Goal: Task Accomplishment & Management: Complete application form

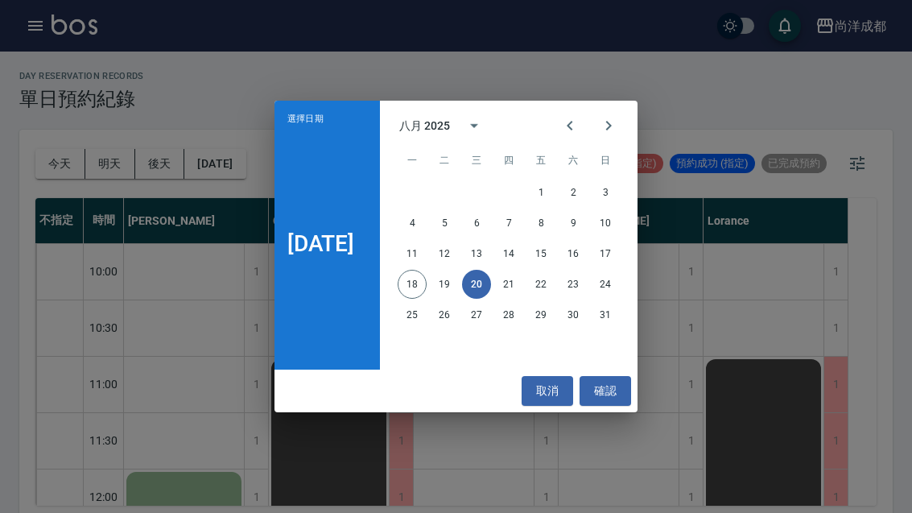
scroll to position [874, 0]
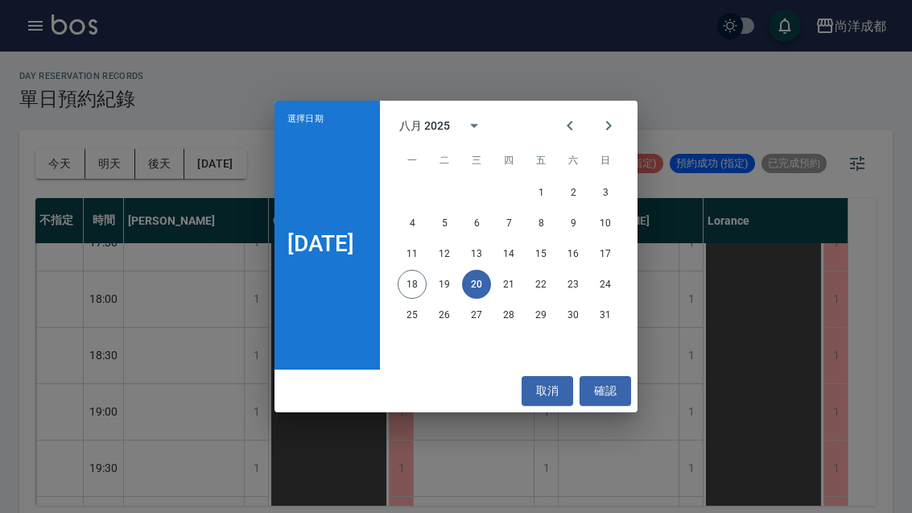
click at [616, 117] on icon "Next month" at bounding box center [608, 125] width 19 height 19
click at [476, 132] on icon "calendar view is open, switch to year view" at bounding box center [473, 125] width 19 height 19
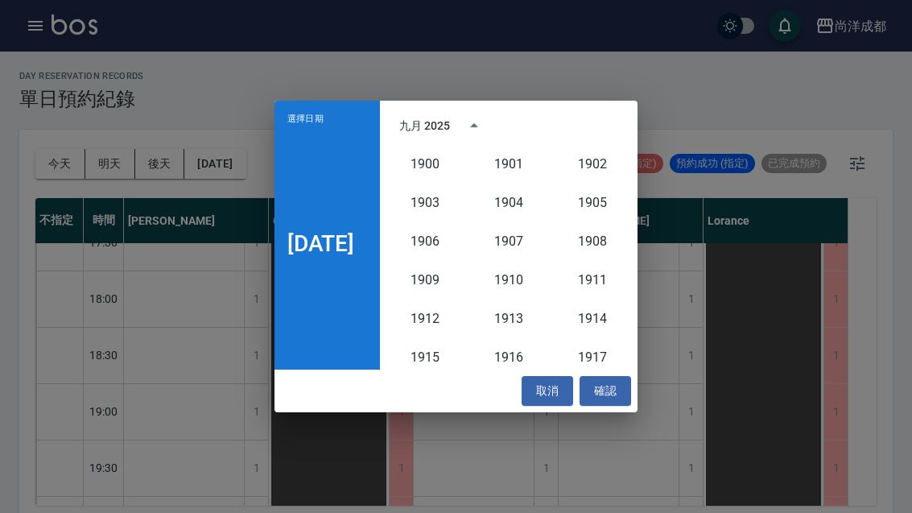
scroll to position [1491, 0]
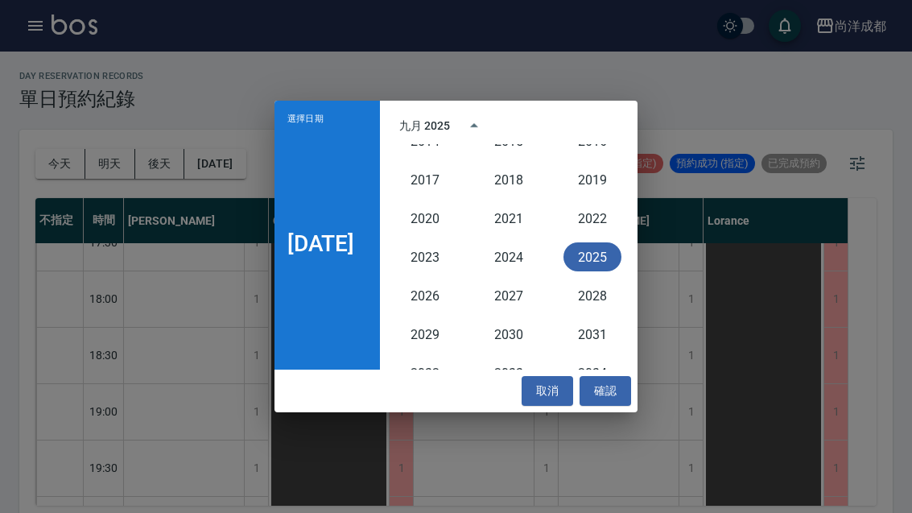
click at [604, 269] on button "2025" at bounding box center [592, 256] width 58 height 29
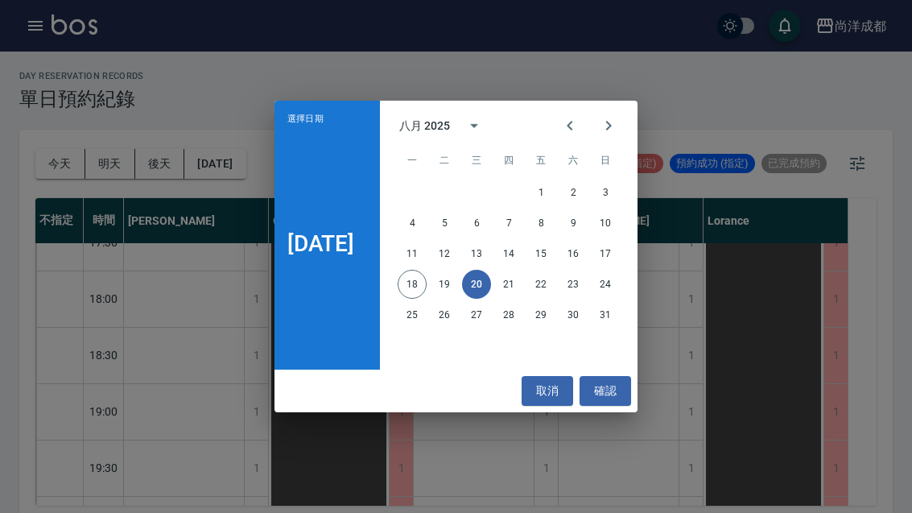
click at [546, 186] on button "1" at bounding box center [540, 192] width 29 height 29
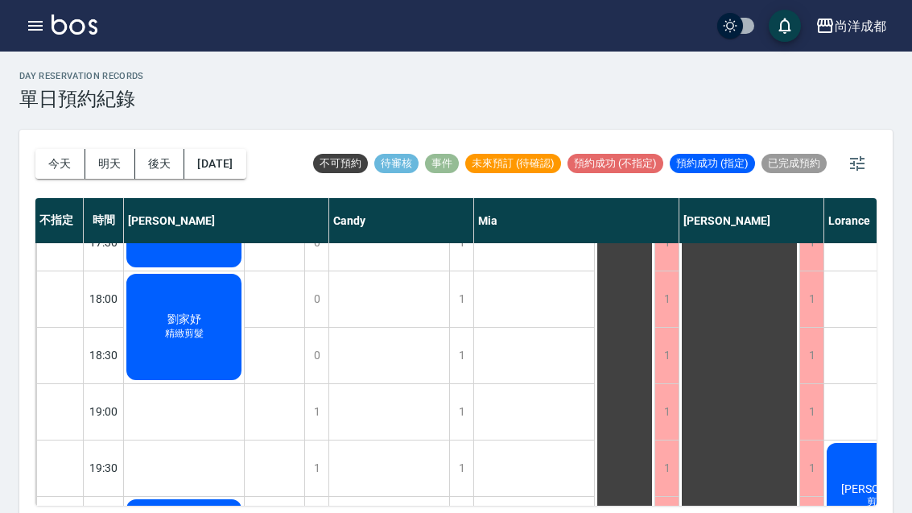
click at [237, 167] on button "[DATE]" at bounding box center [214, 164] width 61 height 30
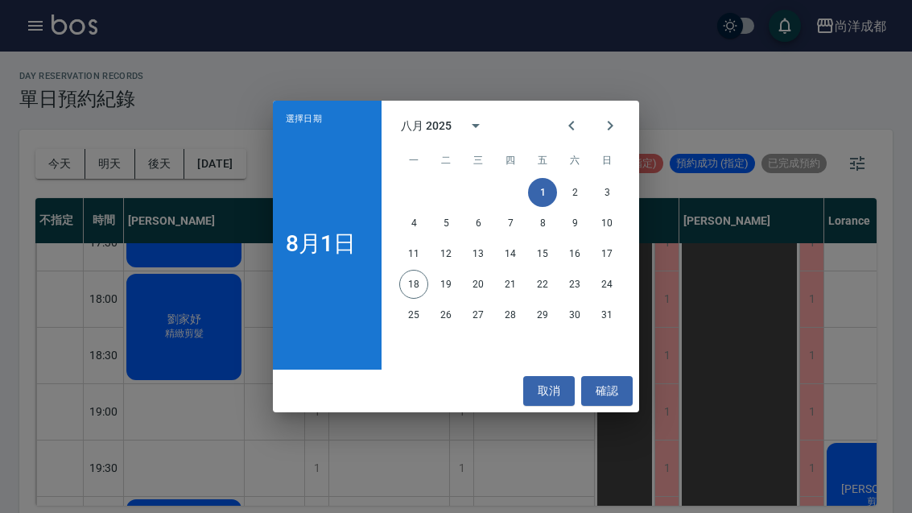
click at [603, 126] on icon "Next month" at bounding box center [609, 125] width 19 height 19
click at [406, 185] on button "1" at bounding box center [413, 192] width 29 height 29
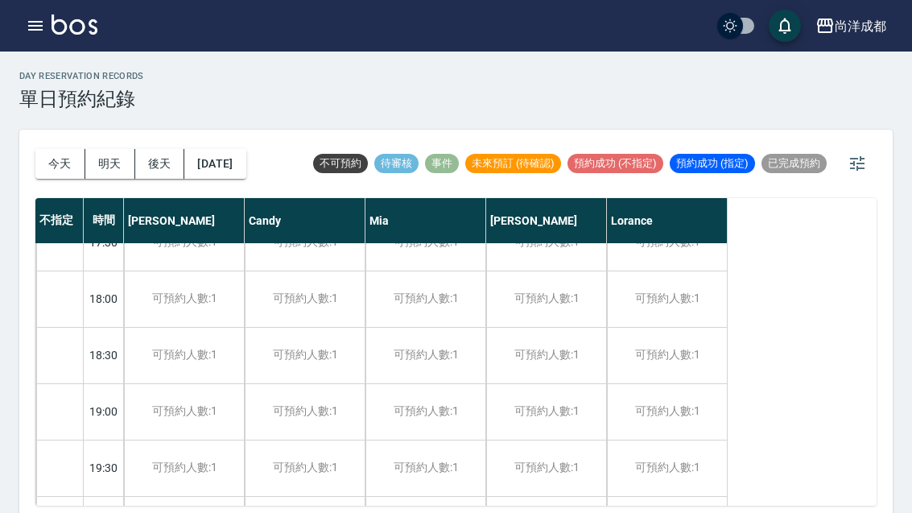
click at [242, 169] on button "[DATE]" at bounding box center [214, 164] width 61 height 30
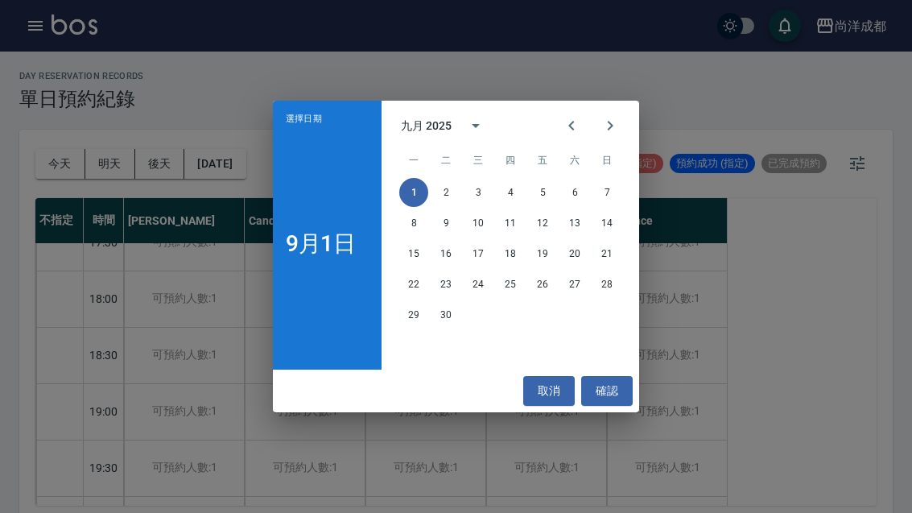
click at [568, 132] on icon "Previous month" at bounding box center [571, 125] width 19 height 19
click at [542, 278] on button "22" at bounding box center [542, 284] width 29 height 29
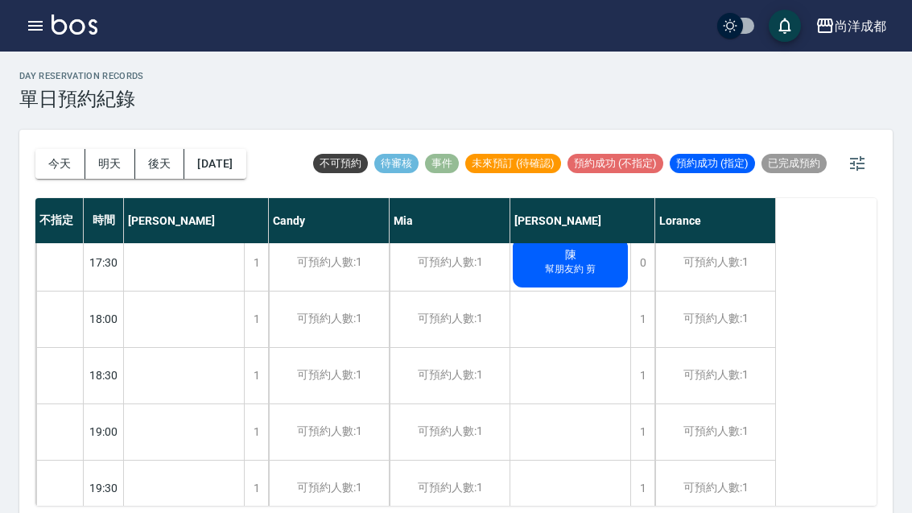
scroll to position [853, 0]
click at [641, 328] on div "1" at bounding box center [642, 320] width 24 height 56
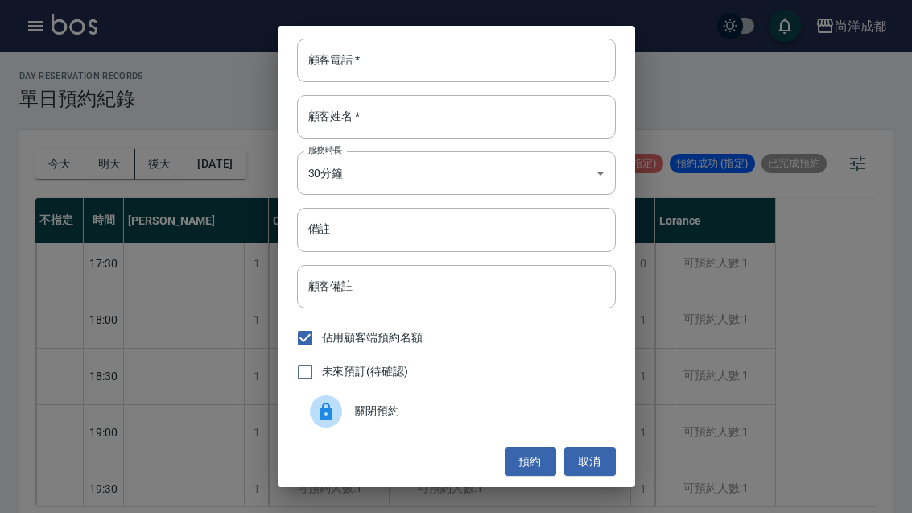
click at [503, 56] on input "顧客電話   *" at bounding box center [456, 60] width 319 height 43
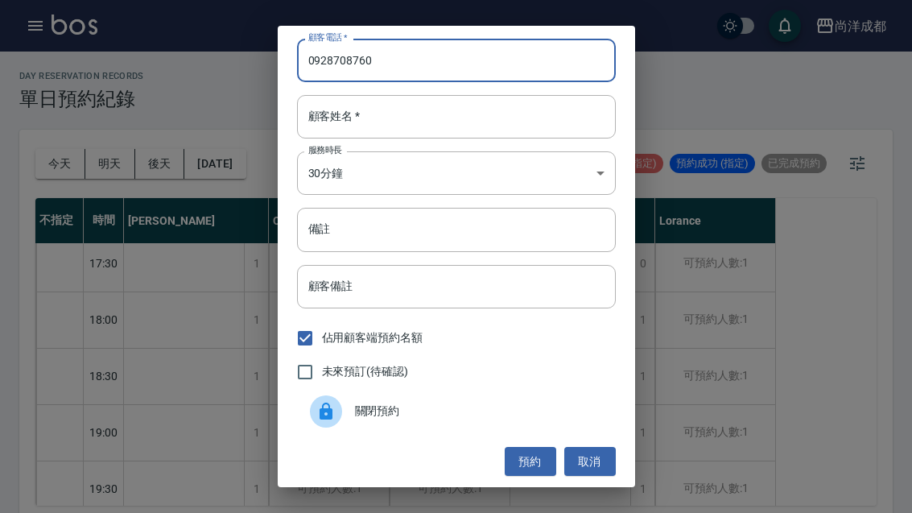
type input "0928708760"
click at [443, 124] on input "顧客姓名   *" at bounding box center [456, 116] width 319 height 43
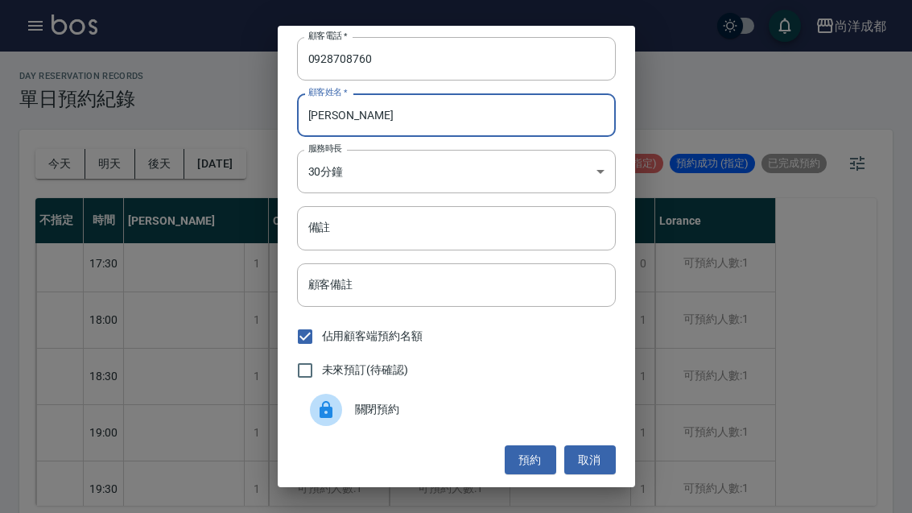
scroll to position [56, 0]
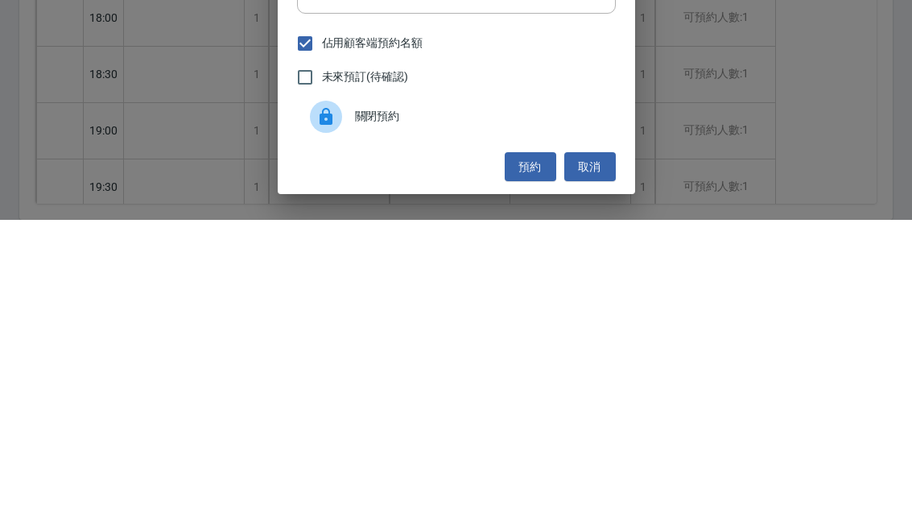
type input "[PERSON_NAME]"
click at [524, 445] on button "預約" at bounding box center [531, 460] width 52 height 30
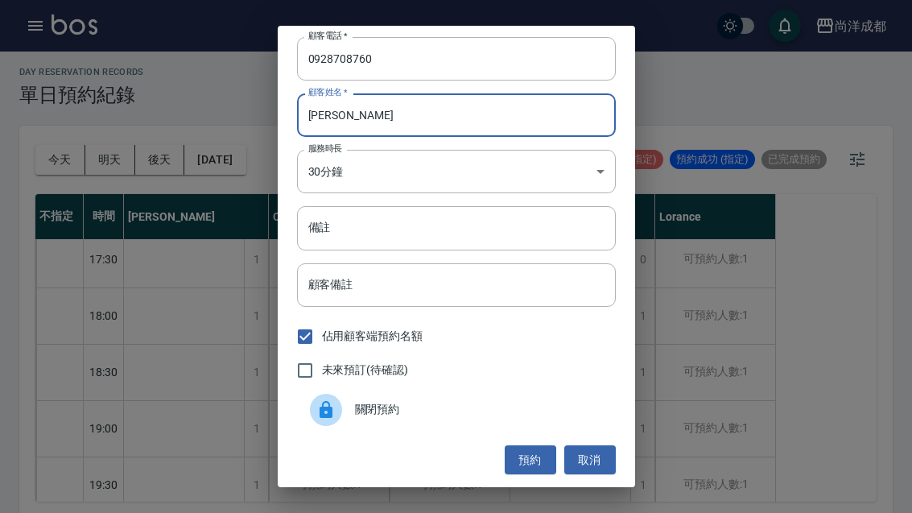
scroll to position [0, 0]
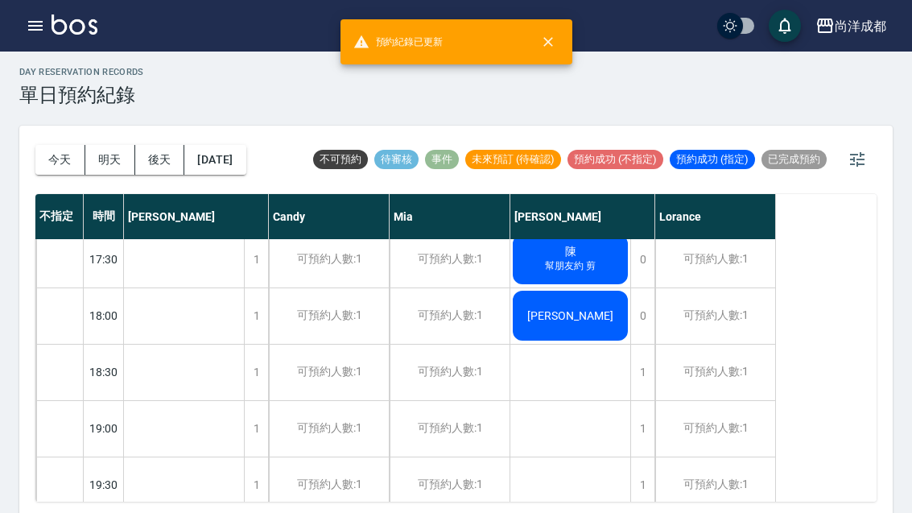
click at [244, 174] on div "[PERSON_NAME]" at bounding box center [184, 118] width 120 height 111
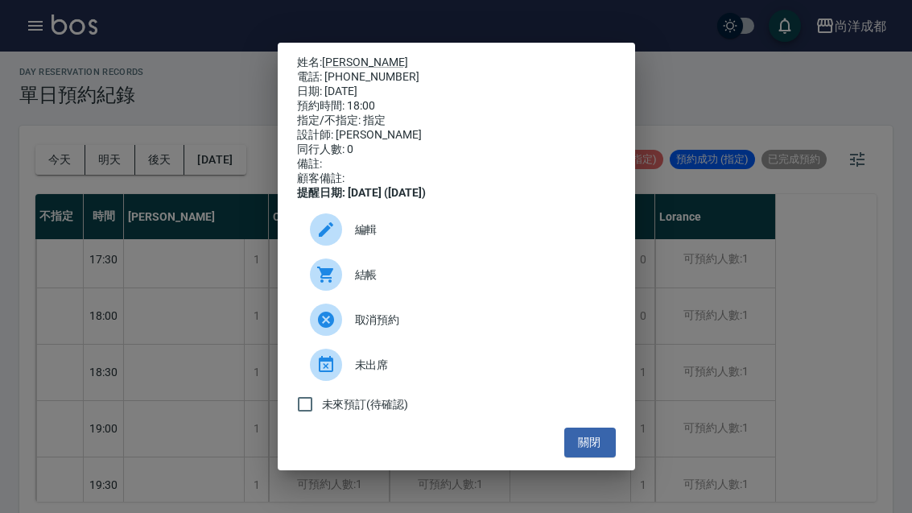
click at [321, 328] on icon at bounding box center [326, 319] width 16 height 16
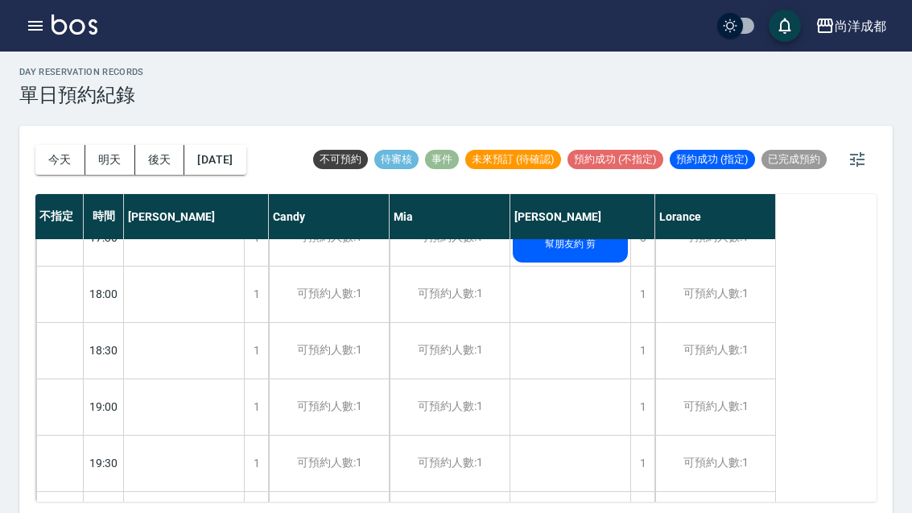
scroll to position [874, 0]
click at [240, 157] on button "[DATE]" at bounding box center [214, 160] width 61 height 30
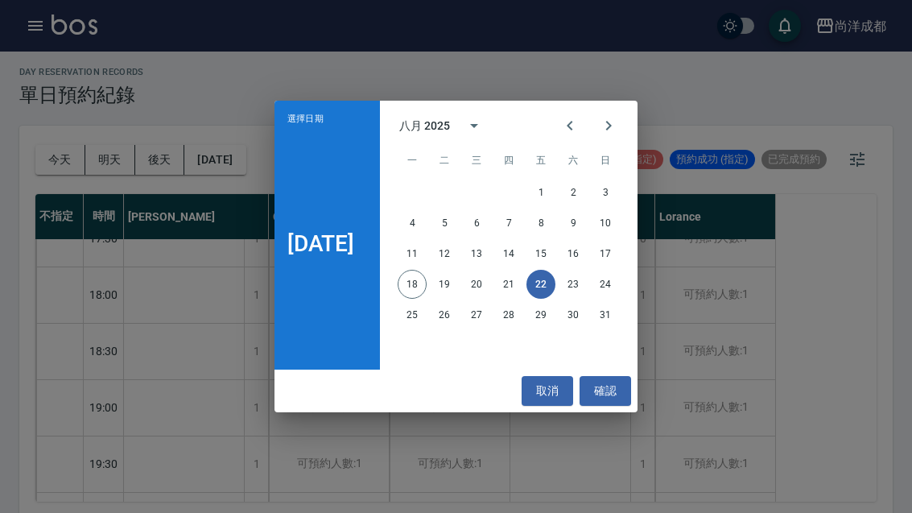
click at [588, 268] on button "16" at bounding box center [573, 253] width 29 height 29
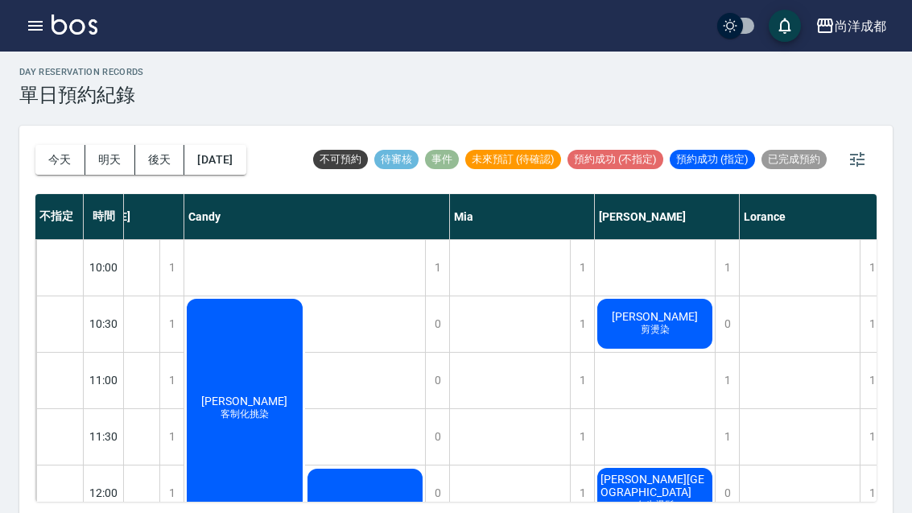
scroll to position [0, 85]
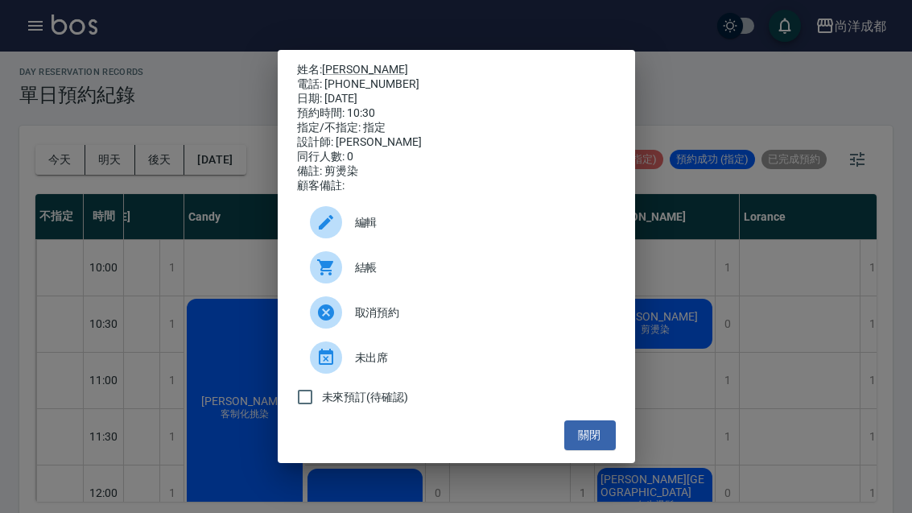
click at [333, 232] on icon at bounding box center [325, 221] width 19 height 19
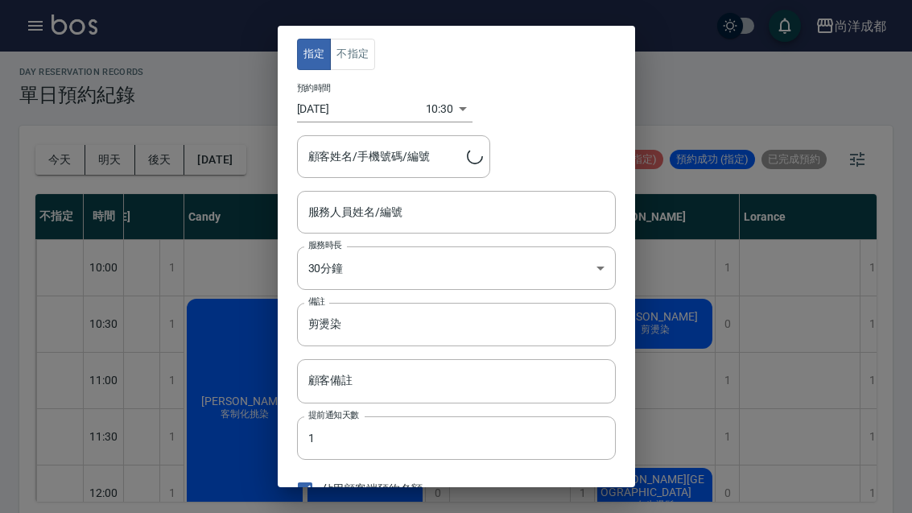
type input "[PERSON_NAME]-01"
type input "[PERSON_NAME]/0932314813/"
click at [423, 105] on body "尚洋成都 登出 櫃檯作業 打帳單 帳單列表 營業儀表板 高階收支登錄 材料自購登錄 每日結帳 排班表 預約管理 預約管理 單日預約紀錄 單週預約紀錄 報表及分…" at bounding box center [456, 257] width 912 height 522
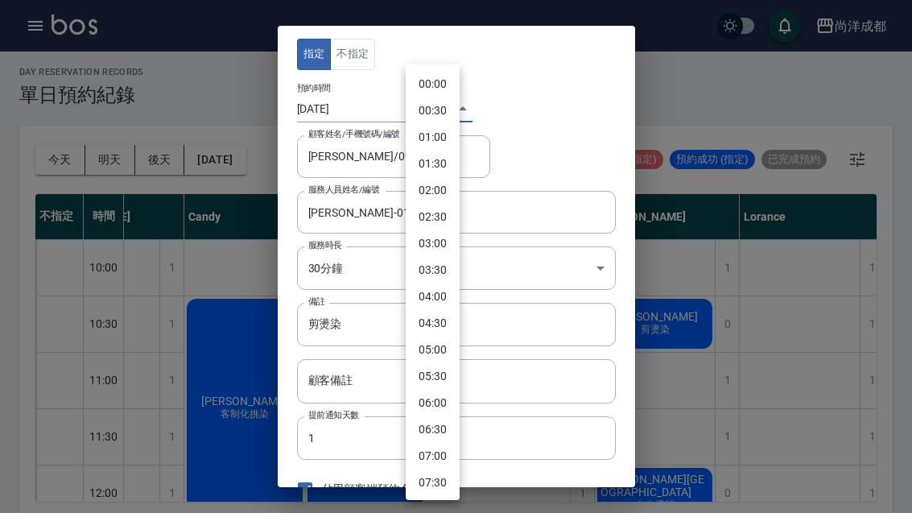
scroll to position [334, 0]
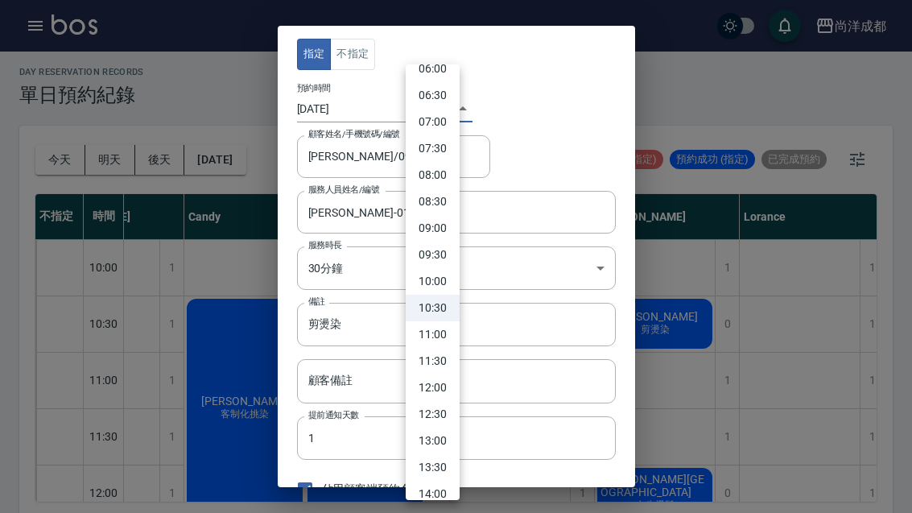
click at [344, 105] on div at bounding box center [456, 256] width 912 height 513
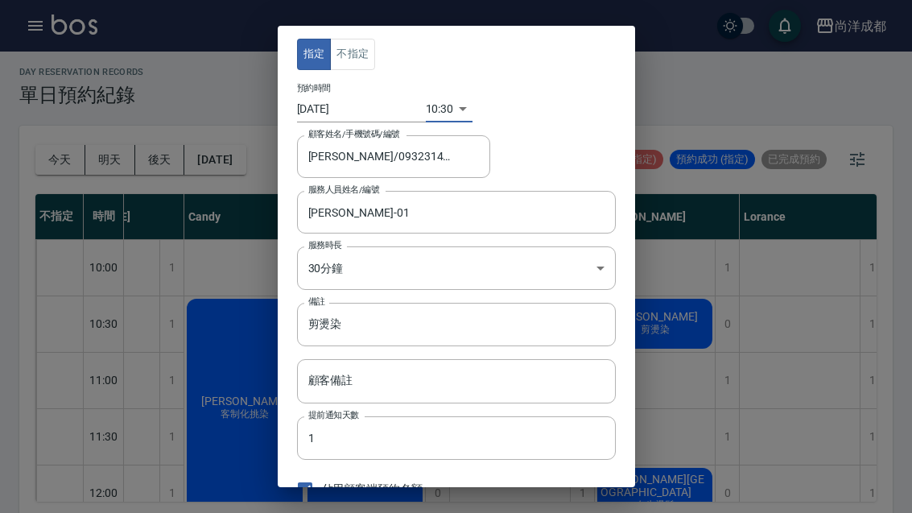
click at [330, 112] on input "[DATE]" at bounding box center [361, 109] width 129 height 27
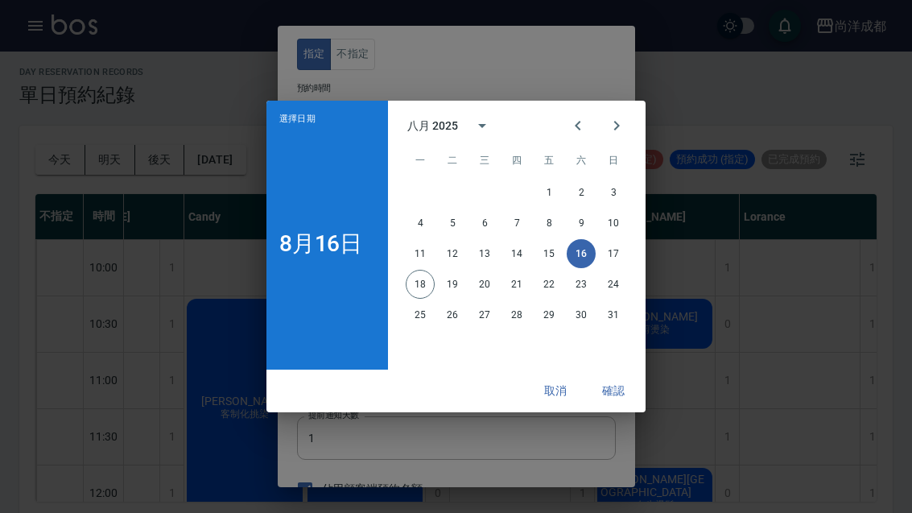
click at [546, 299] on button "22" at bounding box center [548, 284] width 29 height 29
type input "[DATE]"
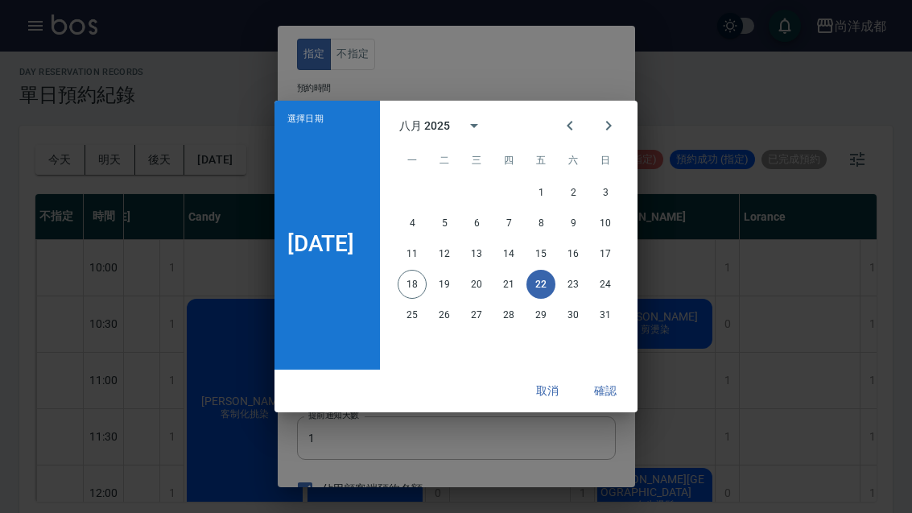
click at [617, 406] on button "確認" at bounding box center [605, 391] width 52 height 30
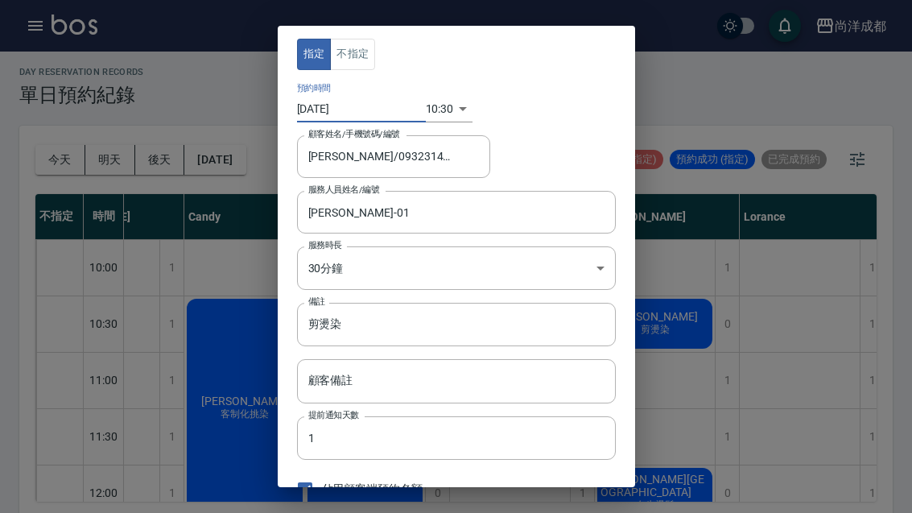
click at [435, 106] on body "尚洋成都 登出 櫃檯作業 打帳單 帳單列表 營業儀表板 高階收支登錄 材料自購登錄 每日結帳 排班表 預約管理 預約管理 單日預約紀錄 單週預約紀錄 報表及分…" at bounding box center [456, 257] width 912 height 522
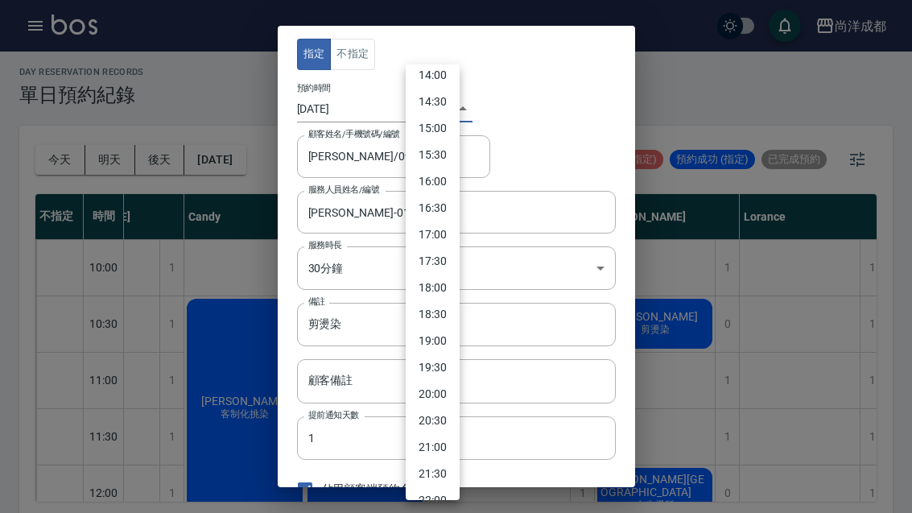
scroll to position [754, 0]
click at [443, 286] on li "18:00" at bounding box center [433, 286] width 54 height 27
type input "1755856800000"
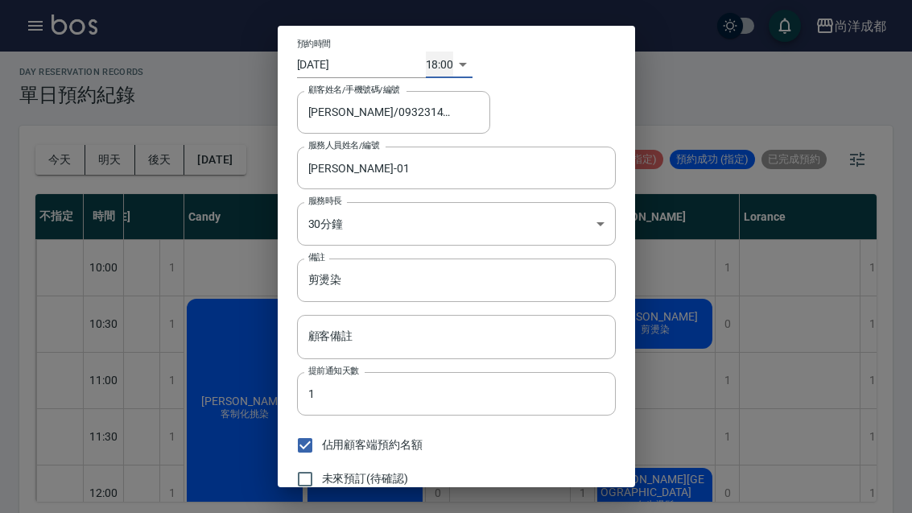
scroll to position [43, 0]
click at [350, 279] on input "剪燙染" at bounding box center [456, 281] width 319 height 43
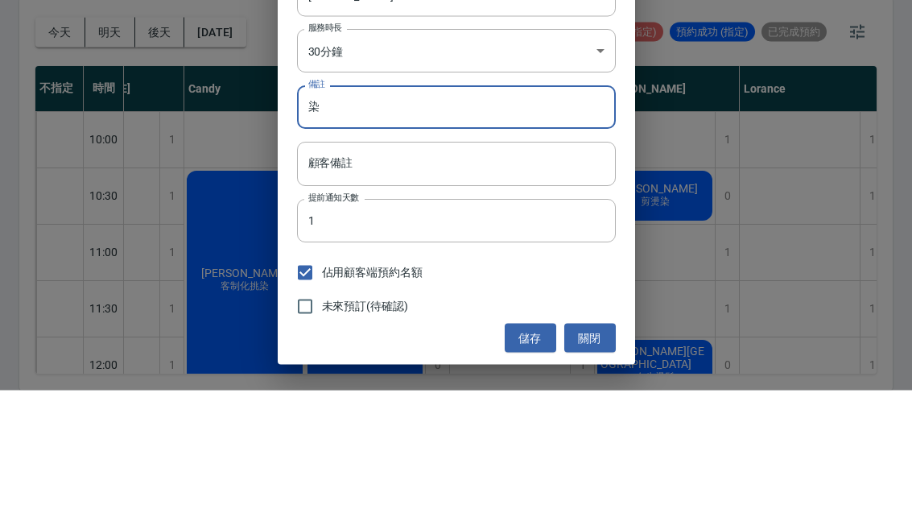
scroll to position [56, 0]
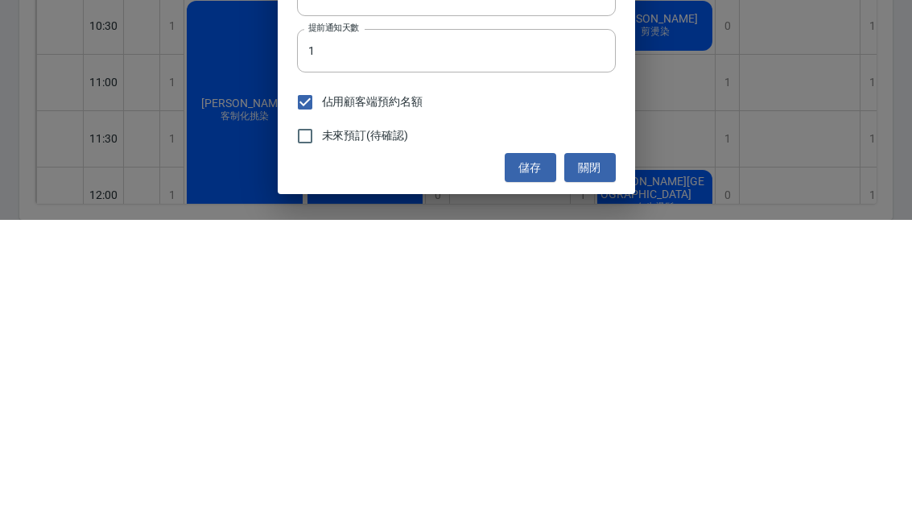
type input "染"
click at [530, 446] on button "儲存" at bounding box center [531, 461] width 52 height 30
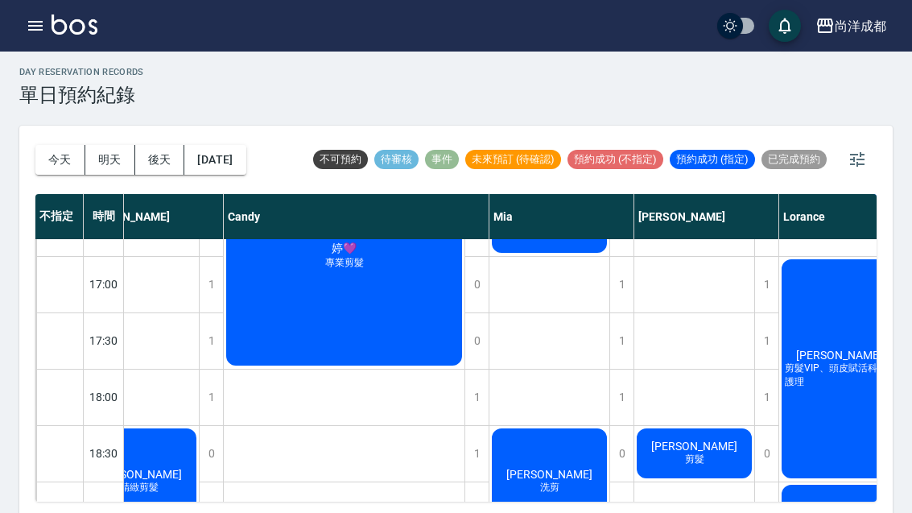
scroll to position [773, 45]
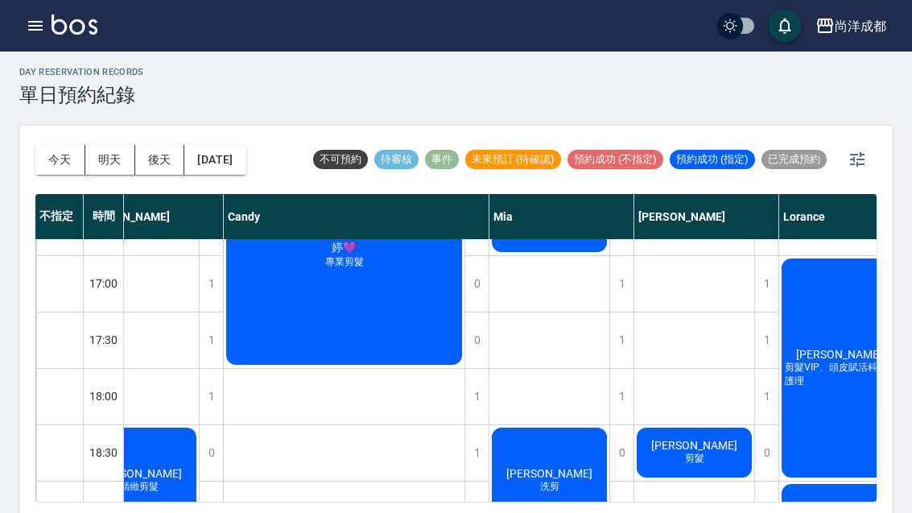
click at [242, 162] on button "[DATE]" at bounding box center [214, 160] width 61 height 30
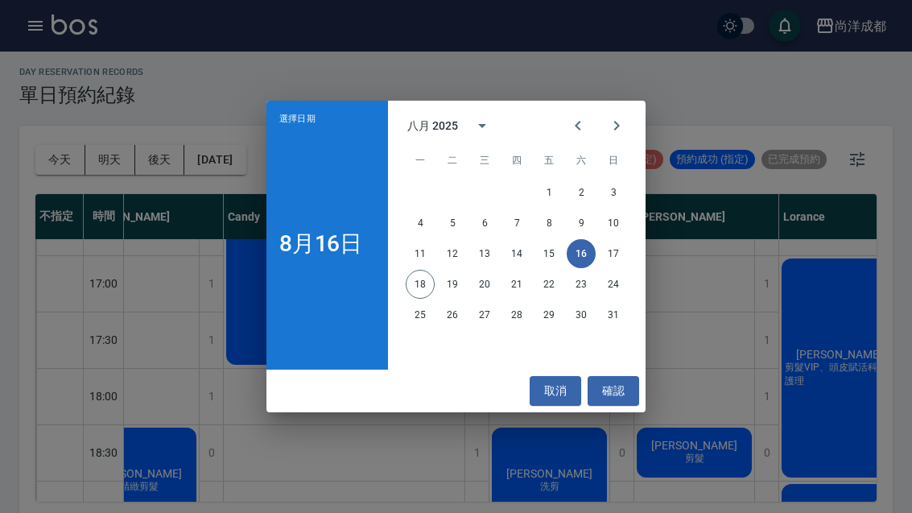
click at [546, 299] on button "22" at bounding box center [548, 284] width 29 height 29
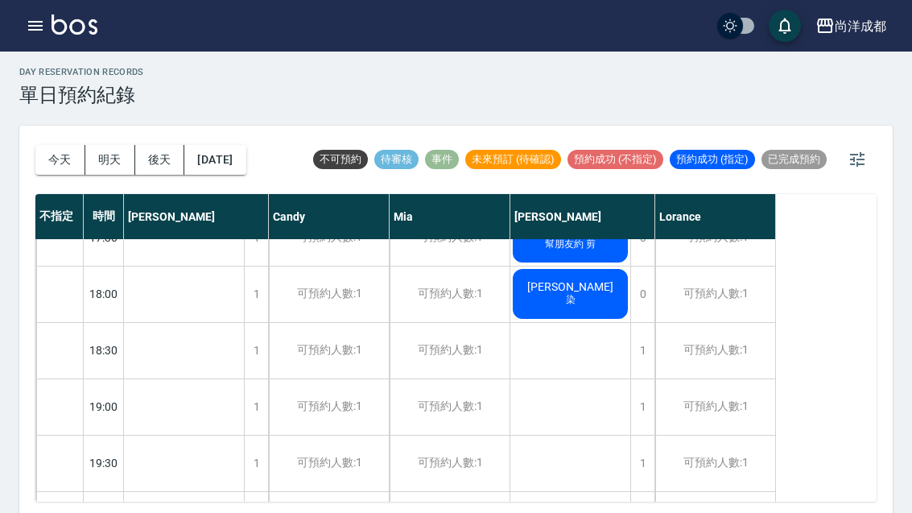
scroll to position [874, 0]
click at [224, 161] on button "[DATE]" at bounding box center [214, 160] width 61 height 30
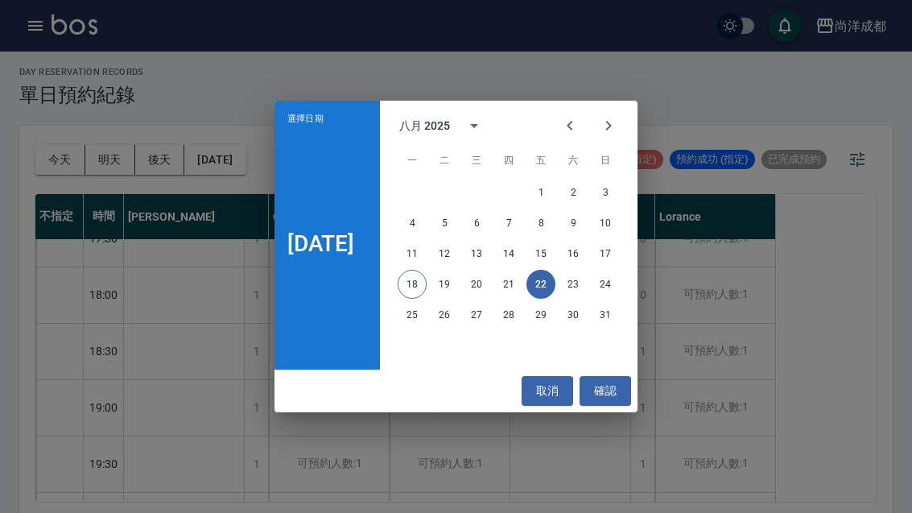
click at [417, 329] on button "25" at bounding box center [412, 314] width 29 height 29
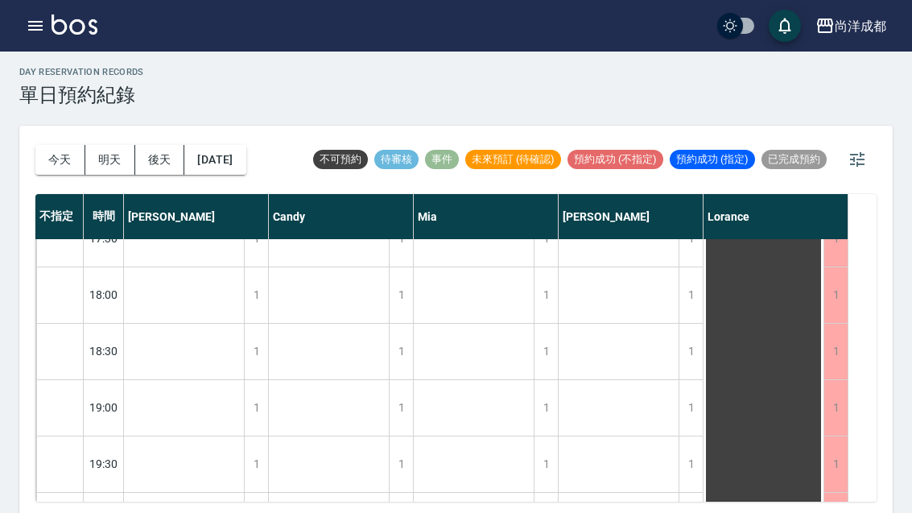
click at [58, 163] on button "今天" at bounding box center [60, 160] width 50 height 30
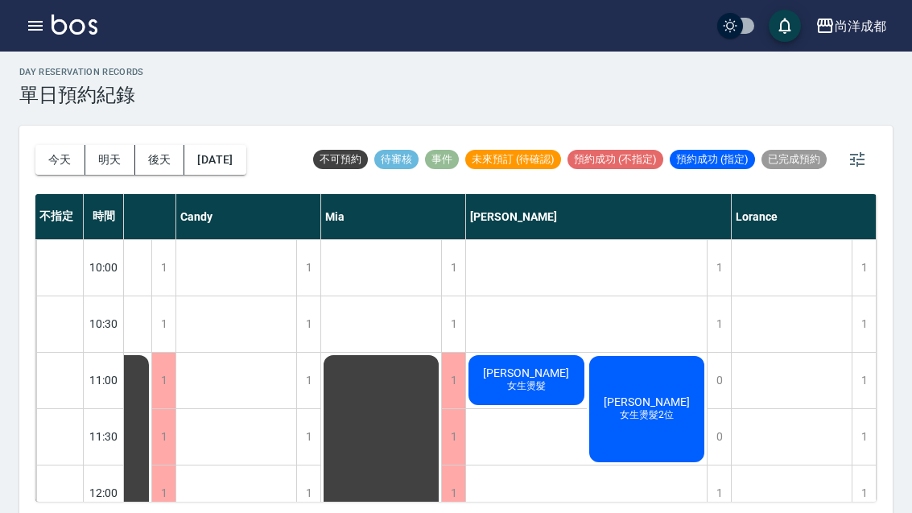
scroll to position [0, 93]
